Goal: Complete application form

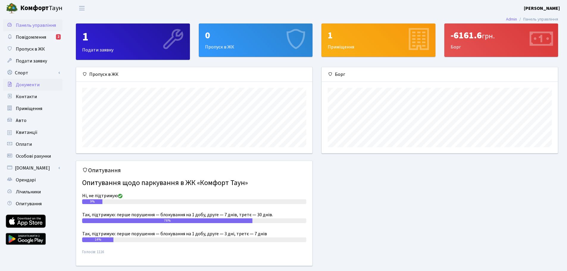
scroll to position [86, 236]
click at [40, 59] on span "Подати заявку" at bounding box center [31, 61] width 31 height 7
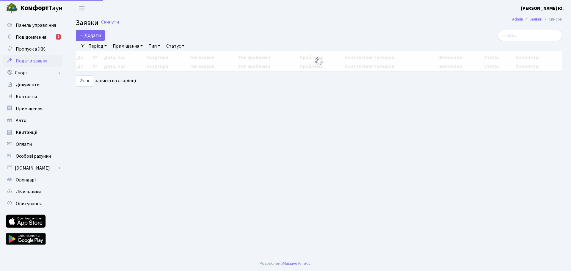
select select "25"
click at [30, 51] on span "Пропуск в ЖК" at bounding box center [30, 49] width 29 height 7
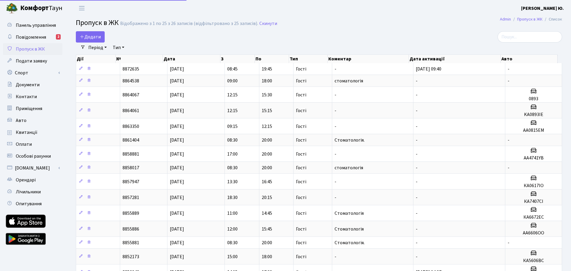
select select "25"
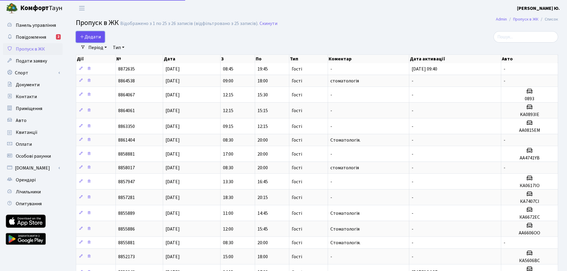
click at [93, 37] on span "Додати" at bounding box center [90, 37] width 21 height 7
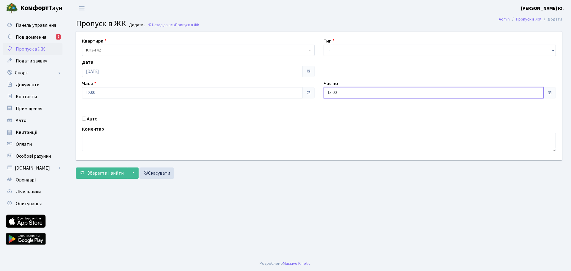
click at [342, 95] on input "13:00" at bounding box center [434, 92] width 220 height 11
click at [340, 110] on icon at bounding box center [340, 113] width 16 height 16
type input "15:00"
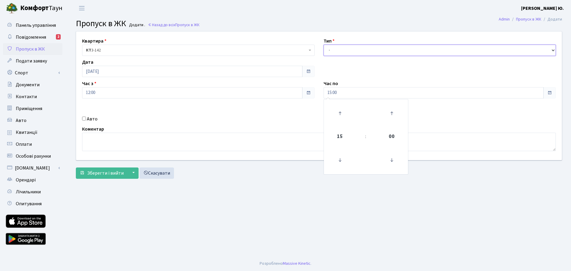
click at [338, 53] on select "- Доставка Таксі Гості Сервіс" at bounding box center [440, 50] width 233 height 11
select select "3"
click at [324, 45] on select "- Доставка Таксі Гості Сервіс" at bounding box center [440, 50] width 233 height 11
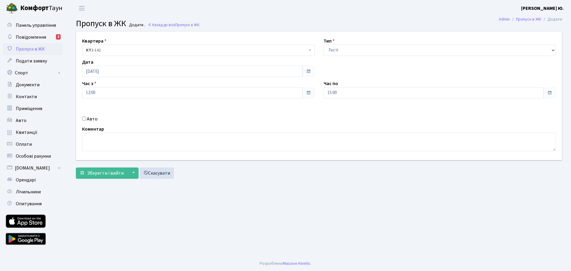
click at [89, 117] on label "Авто" at bounding box center [92, 118] width 11 height 7
click at [86, 117] on input "Авто" at bounding box center [84, 119] width 4 height 4
checkbox input "true"
click at [361, 111] on input "text" at bounding box center [440, 113] width 233 height 11
paste input "КА8939МР"
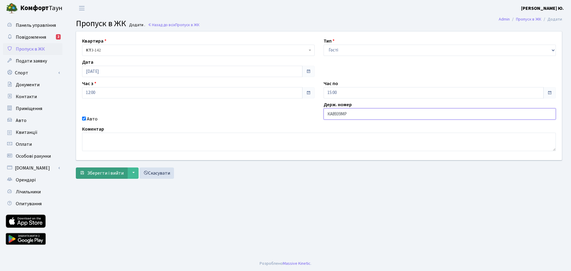
type input "КА8939МР"
click at [104, 174] on span "Зберегти і вийти" at bounding box center [105, 173] width 37 height 7
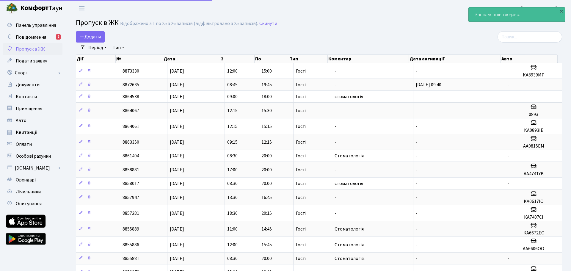
select select "25"
